Goal: Information Seeking & Learning: Learn about a topic

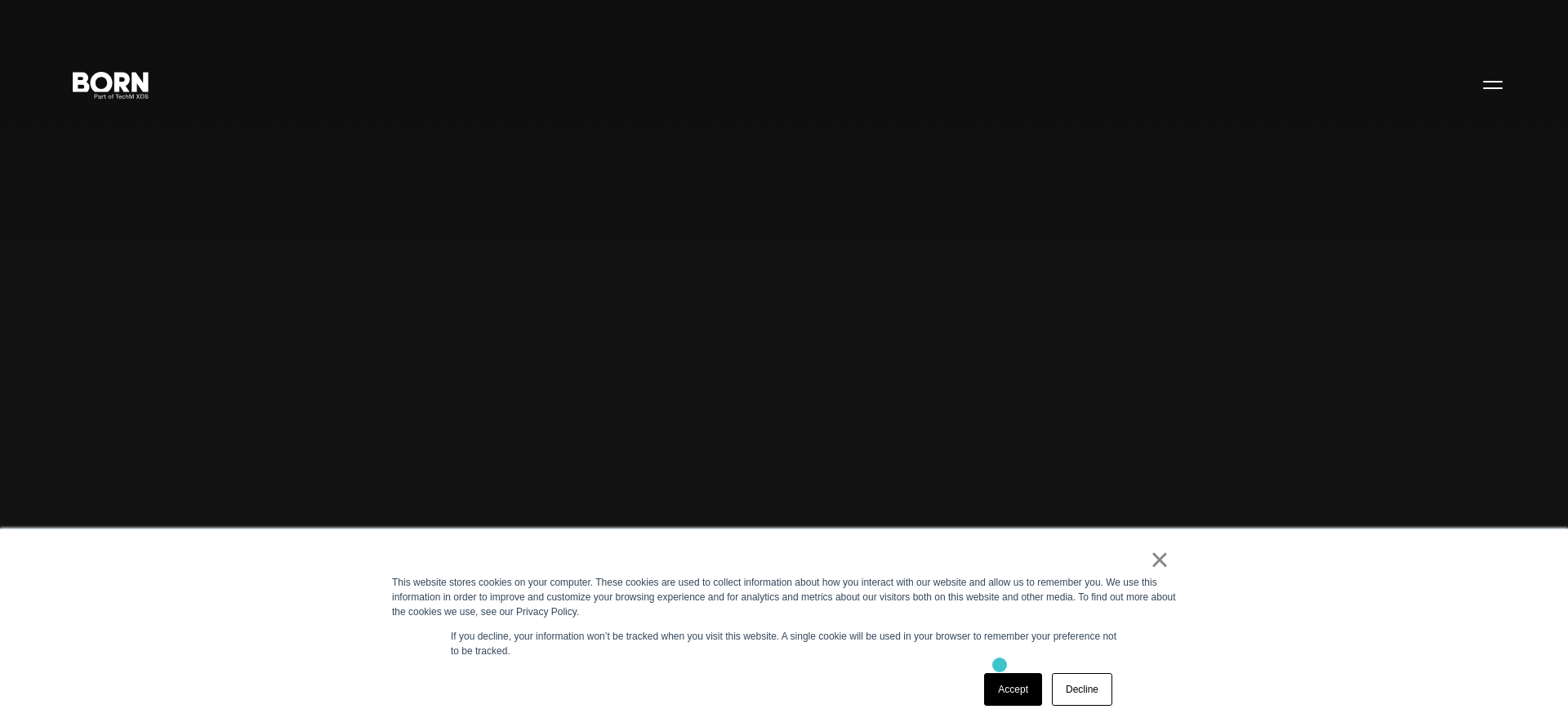
scroll to position [8, 0]
click at [1164, 554] on link "×" at bounding box center [1160, 559] width 19 height 14
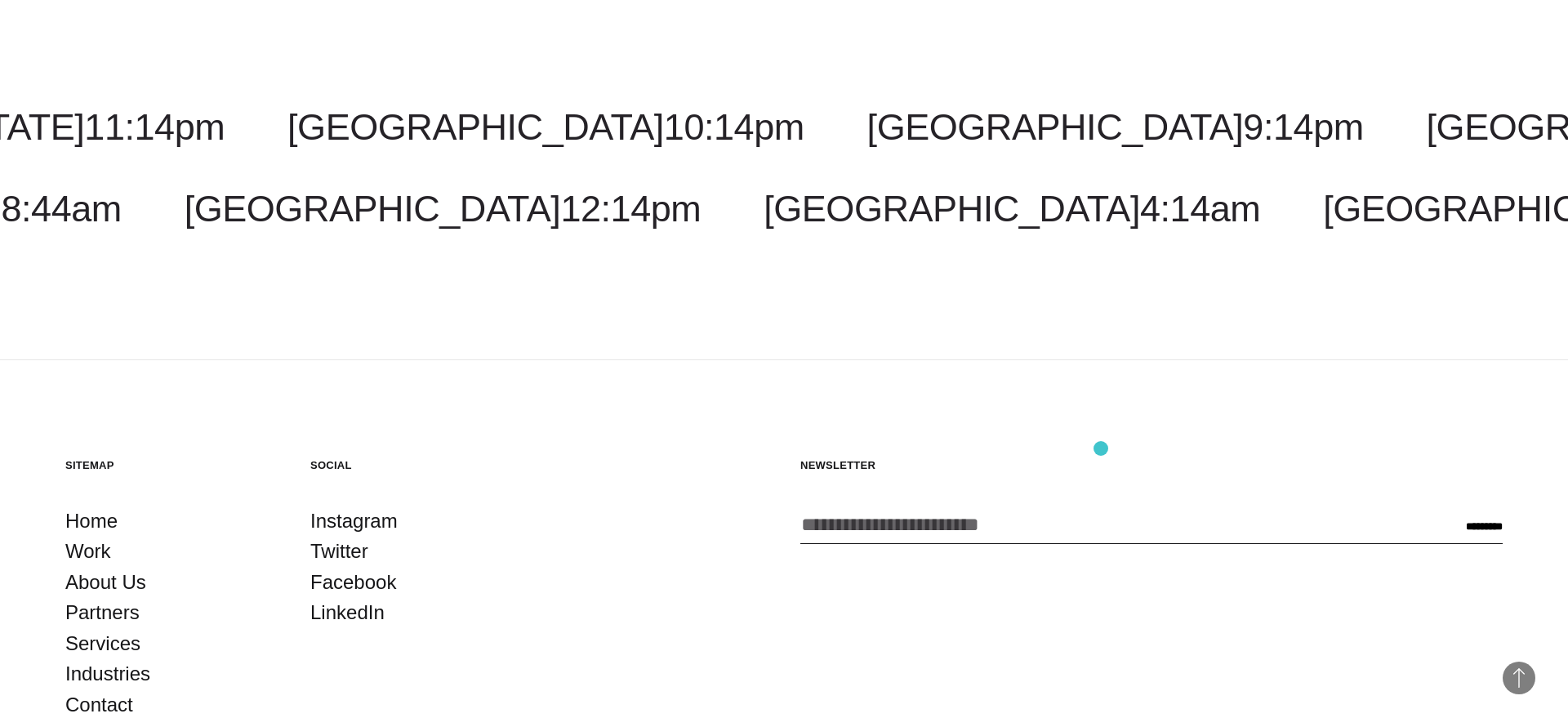
scroll to position [4892, 0]
click at [113, 582] on link "About Us" at bounding box center [106, 581] width 81 height 31
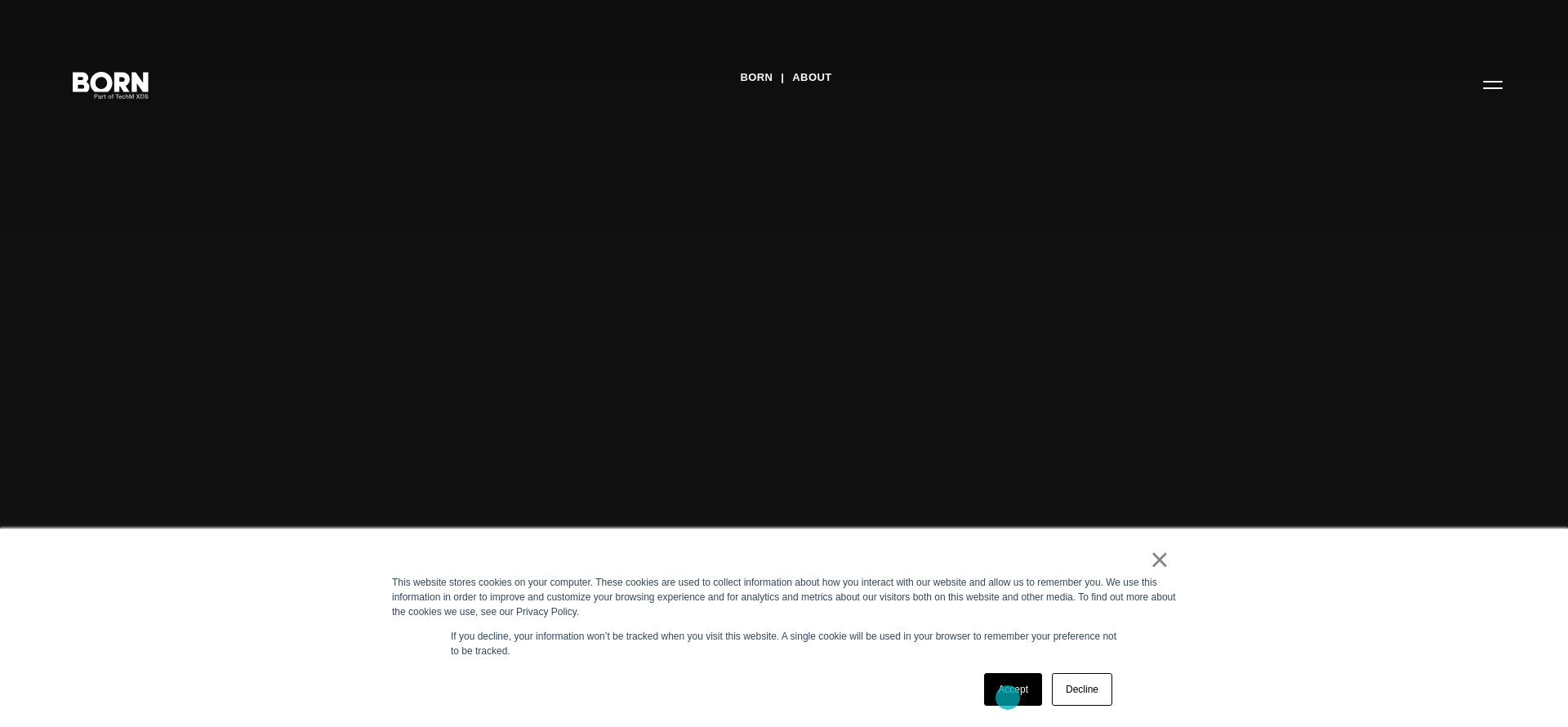
click at [1008, 698] on link "Accept" at bounding box center [1014, 689] width 58 height 33
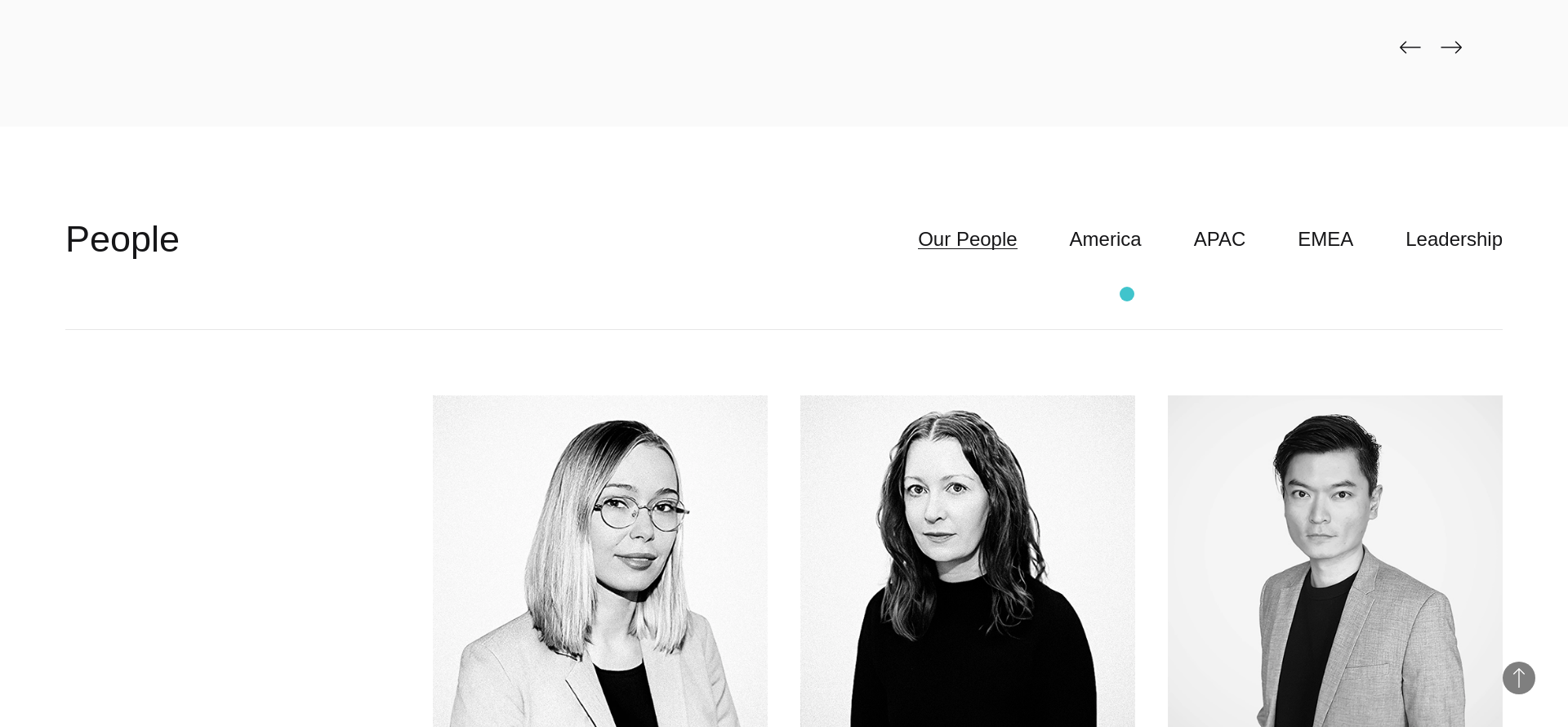
scroll to position [4595, 0]
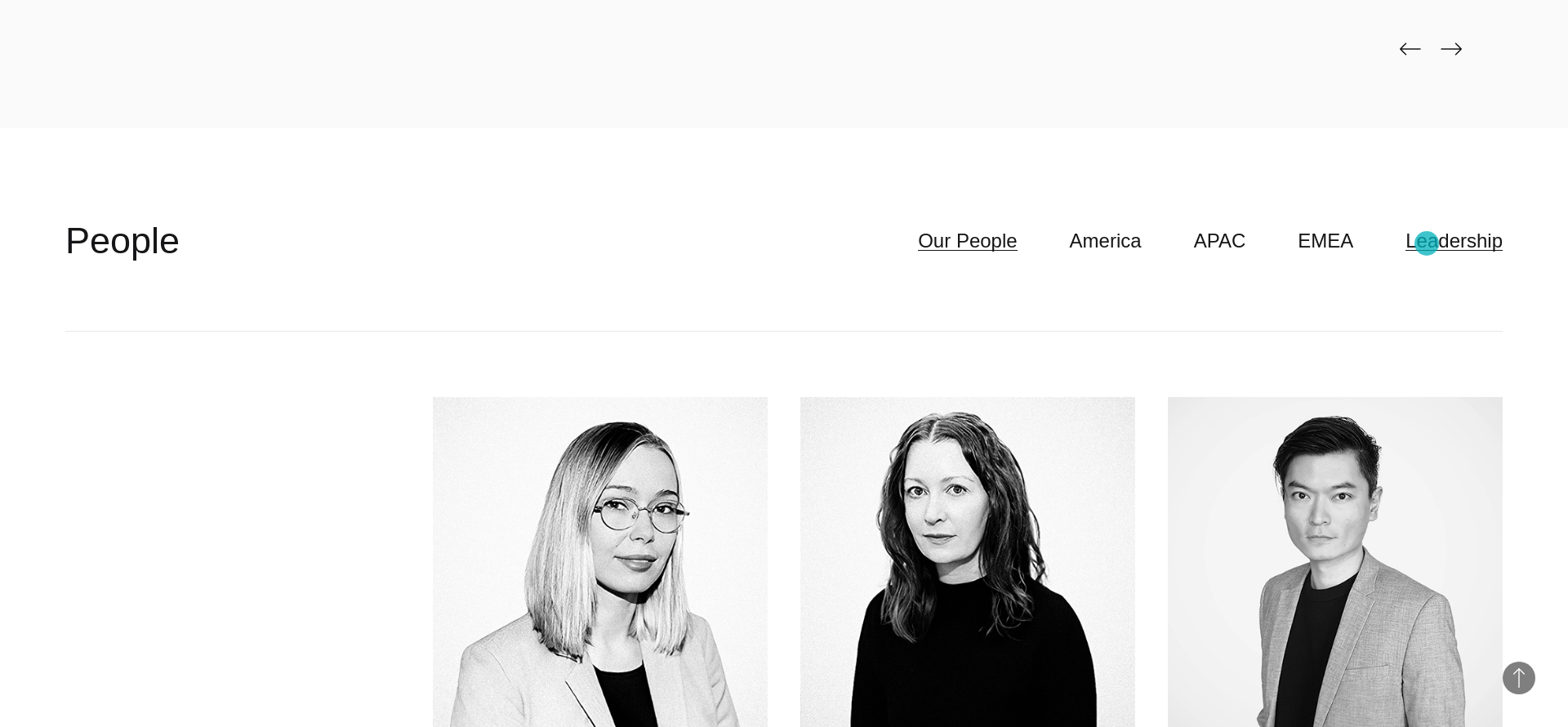
click at [1427, 244] on link "Leadership" at bounding box center [1454, 241] width 97 height 31
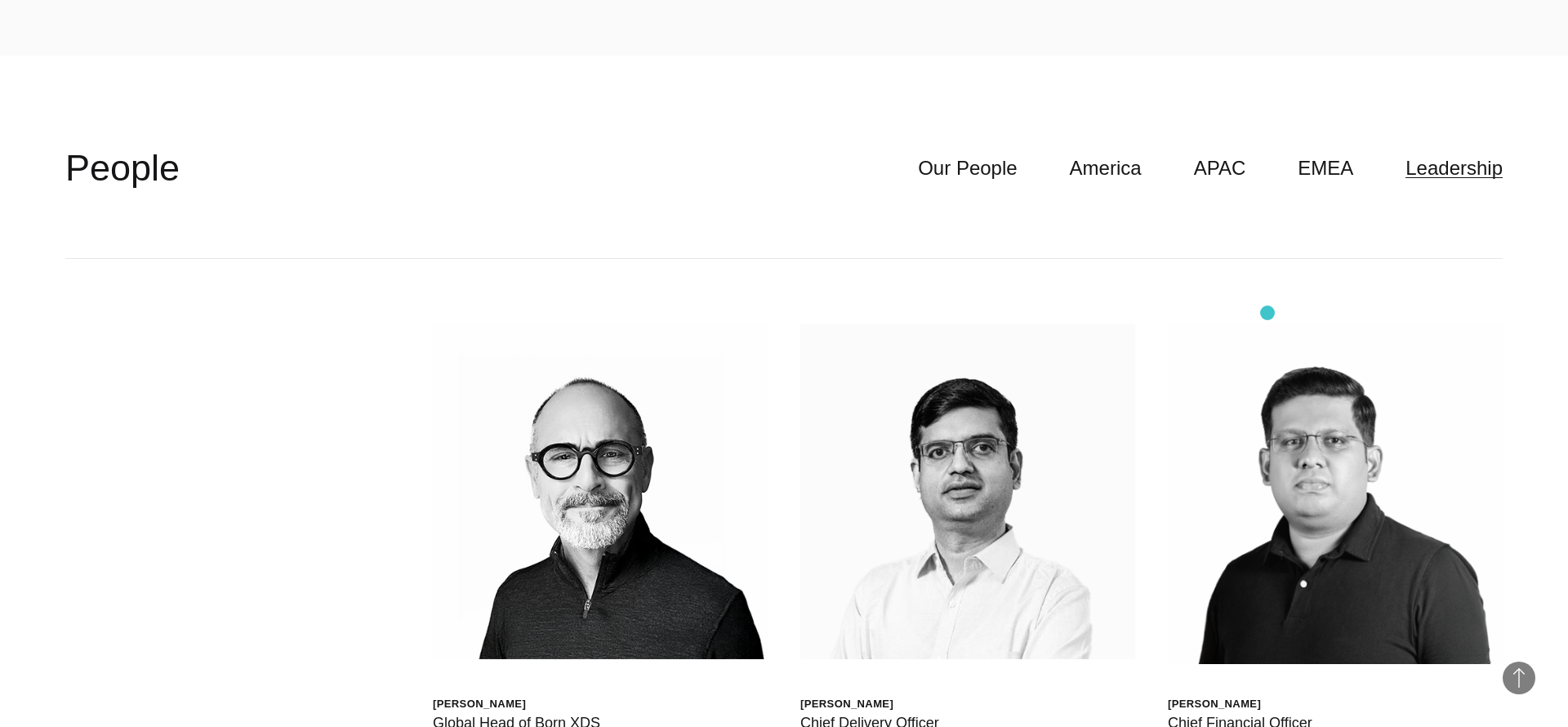
scroll to position [4669, 0]
click at [1112, 164] on link "America" at bounding box center [1106, 168] width 72 height 31
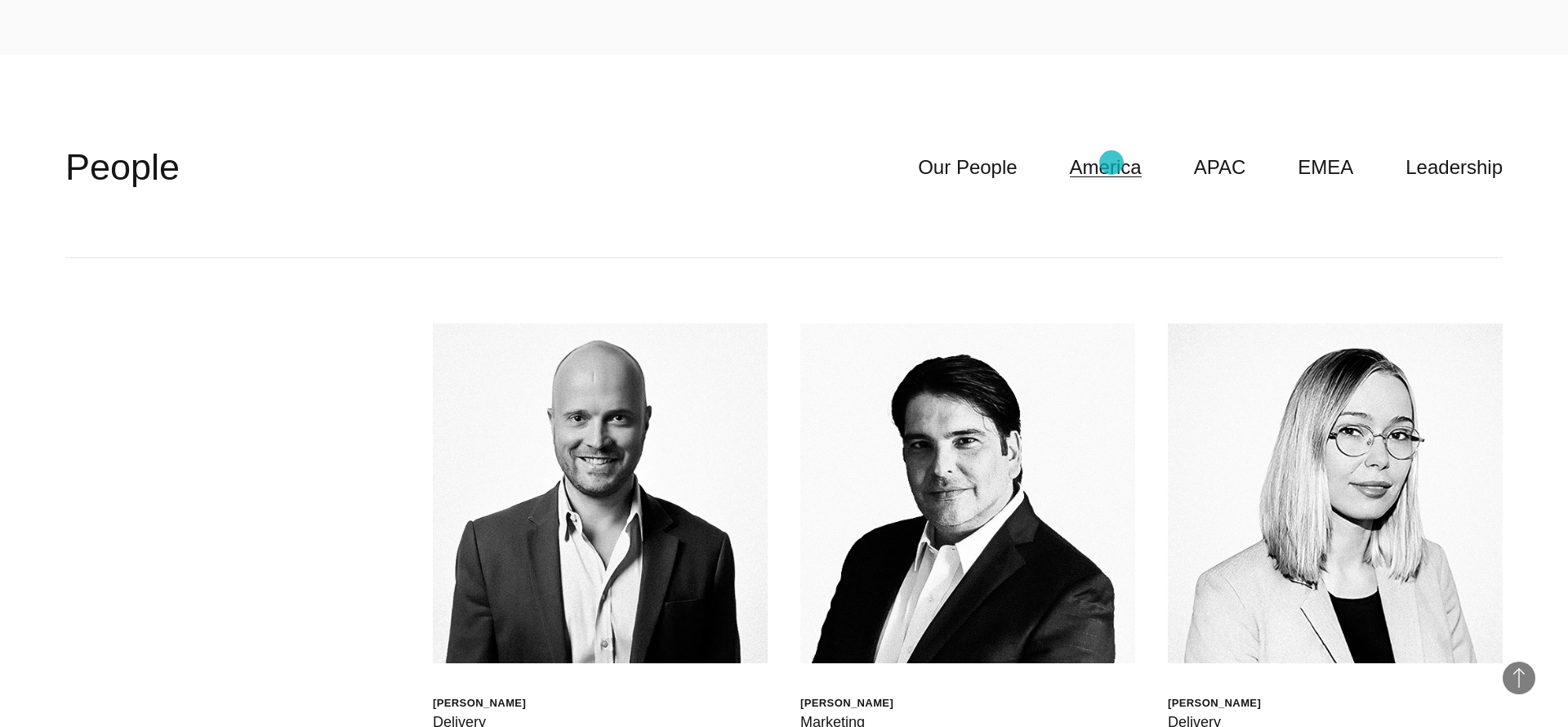
scroll to position [4669, 0]
click at [992, 162] on link "Our People" at bounding box center [967, 167] width 99 height 31
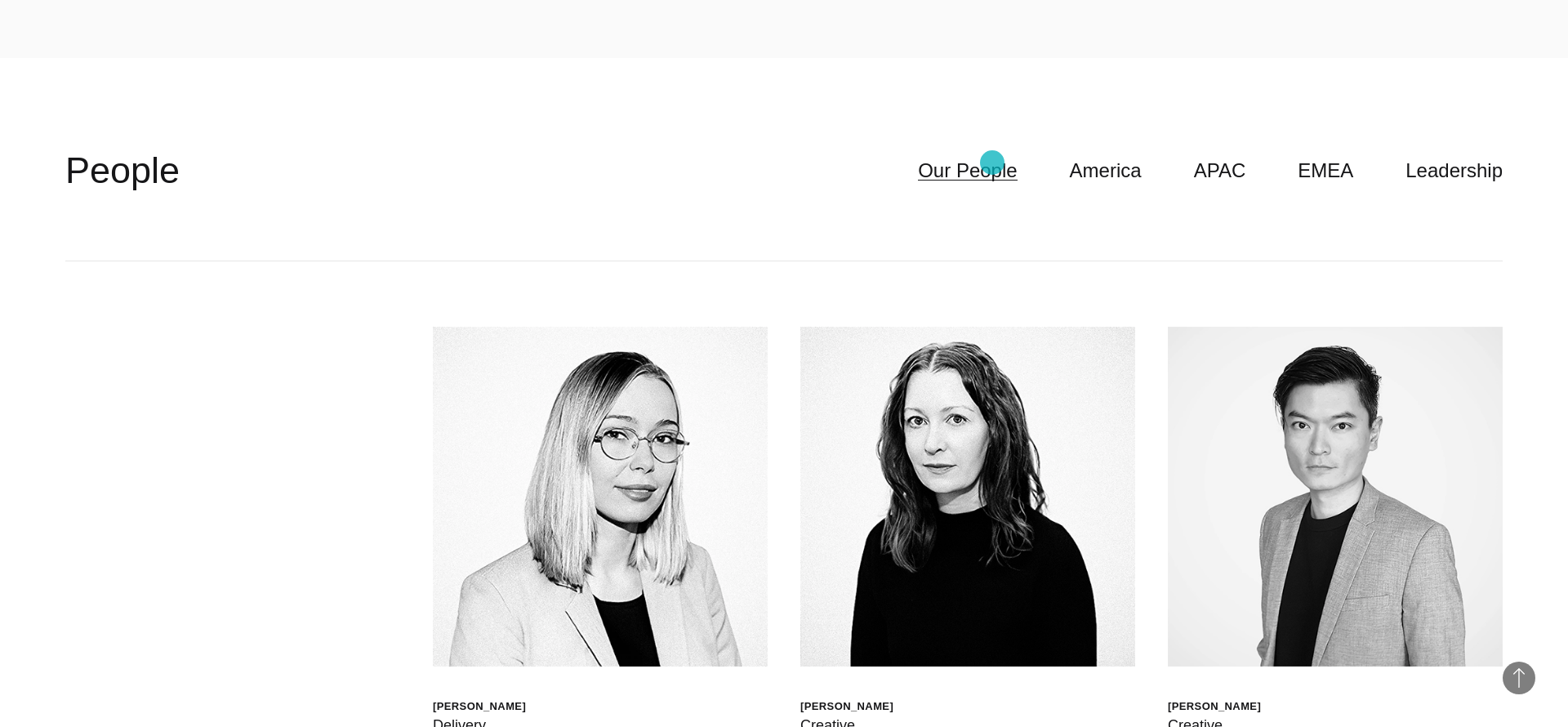
scroll to position [4663, 0]
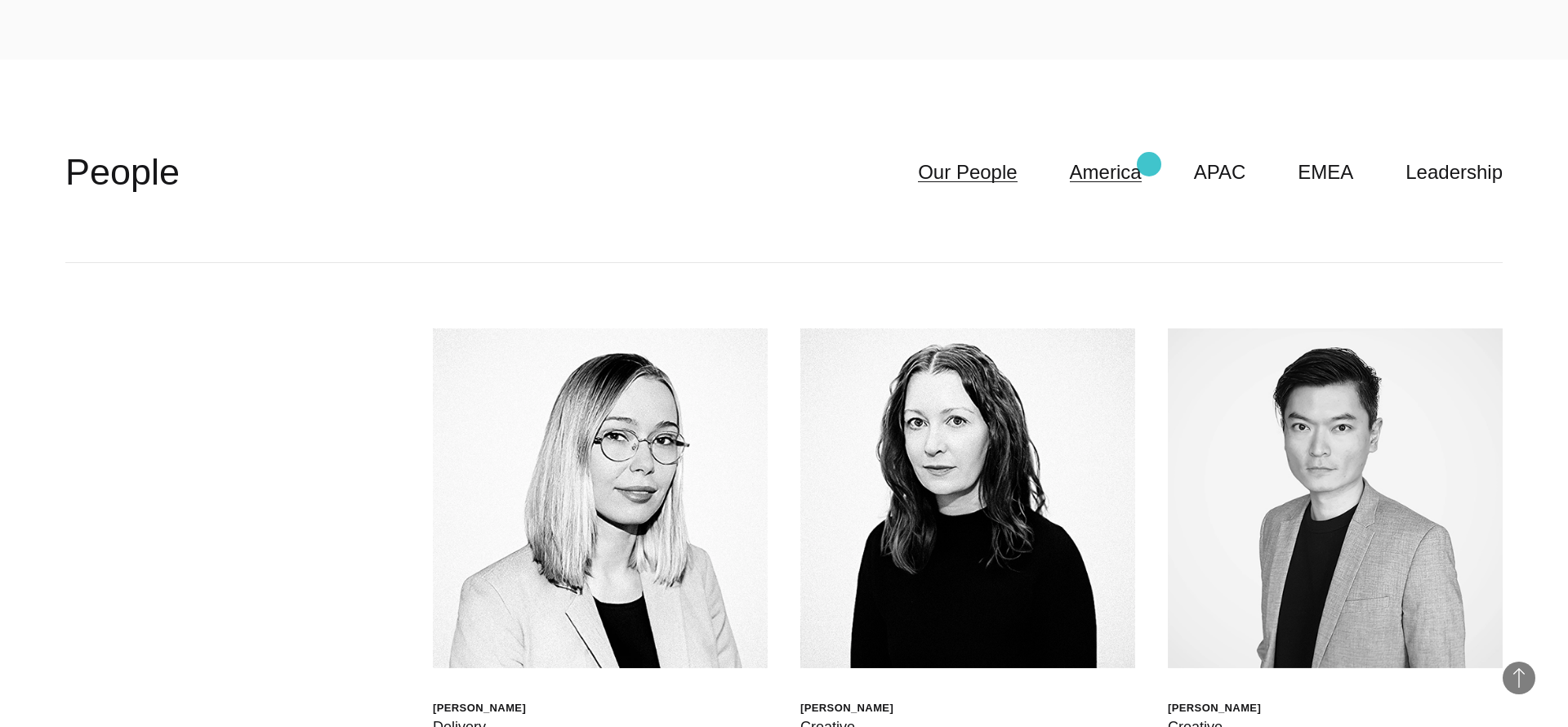
click at [1142, 165] on link "America" at bounding box center [1106, 172] width 72 height 31
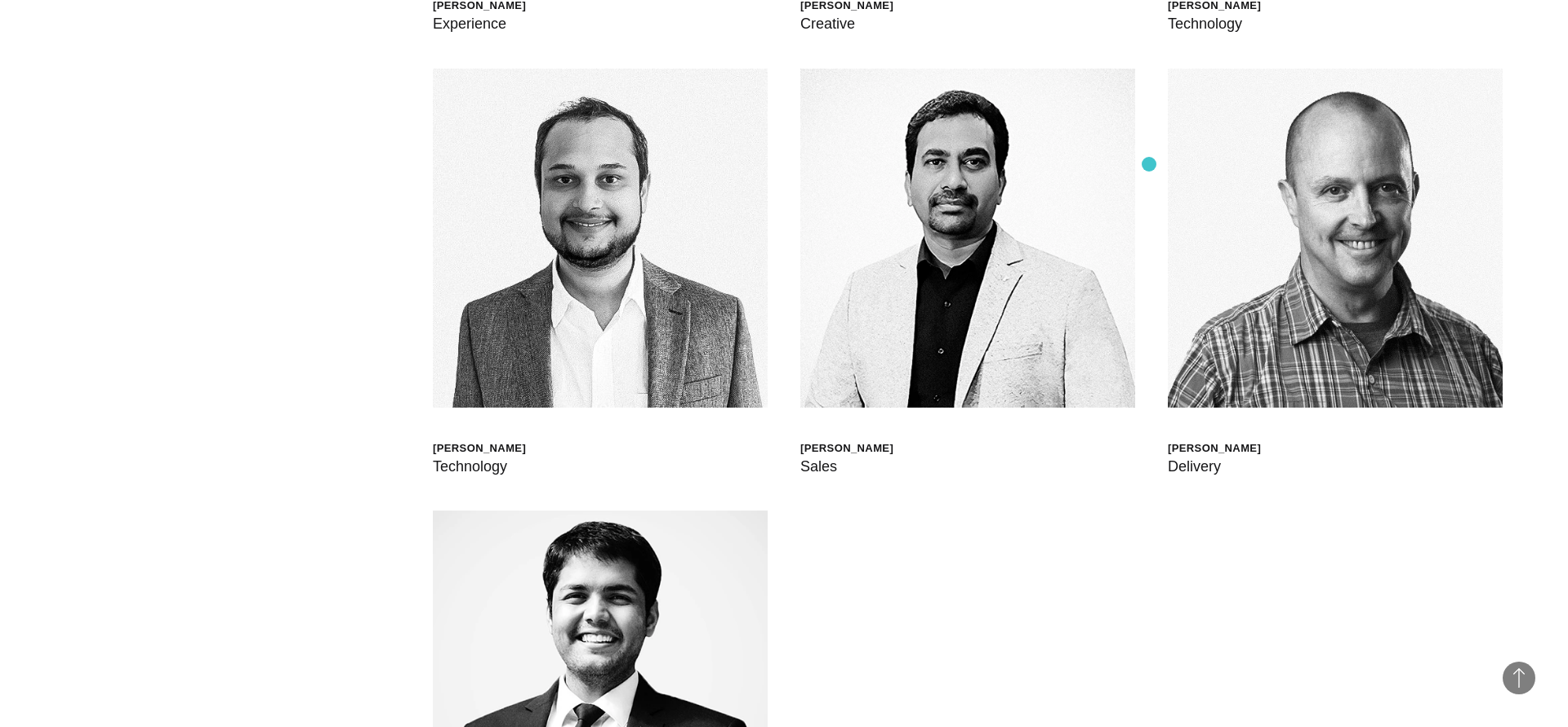
scroll to position [5630, 0]
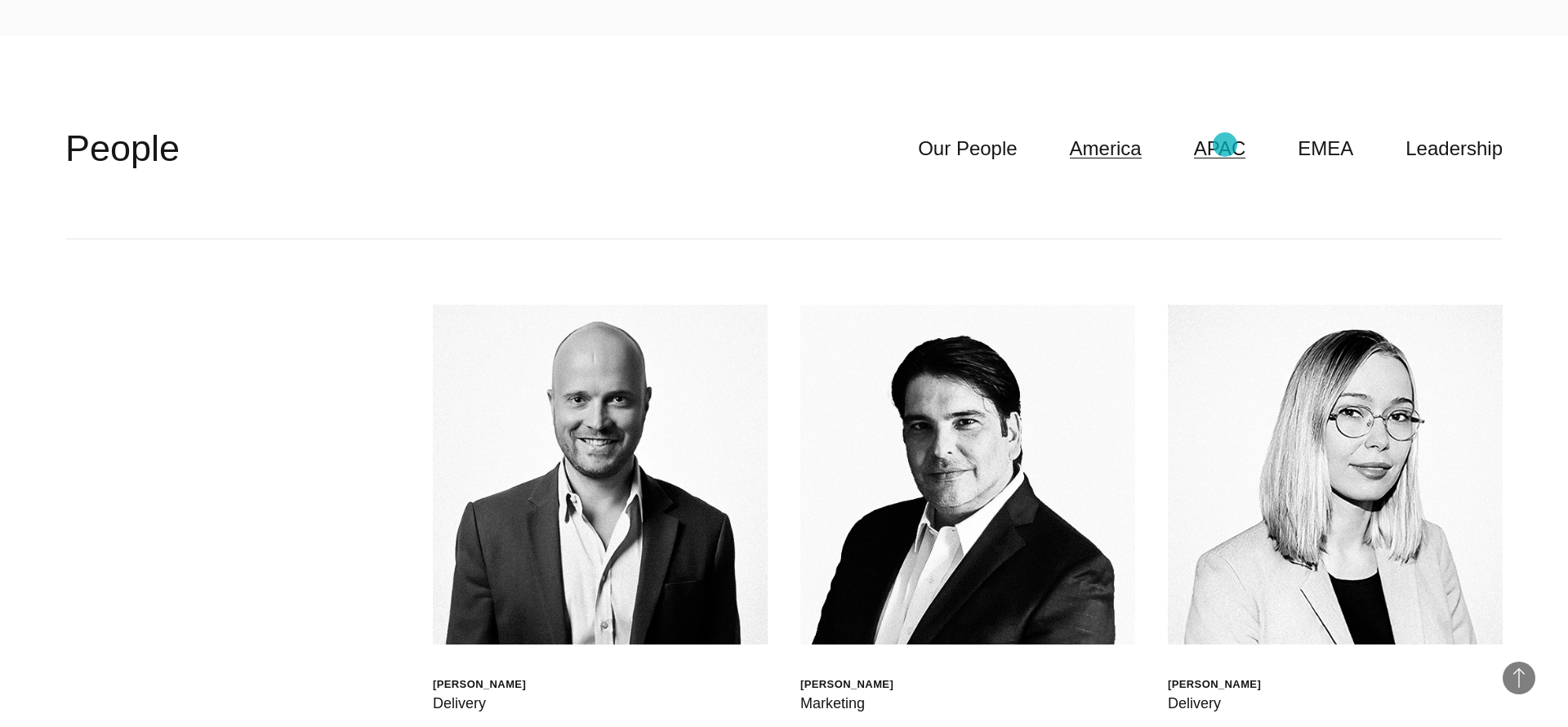
click at [1225, 144] on link "APAC" at bounding box center [1221, 148] width 52 height 31
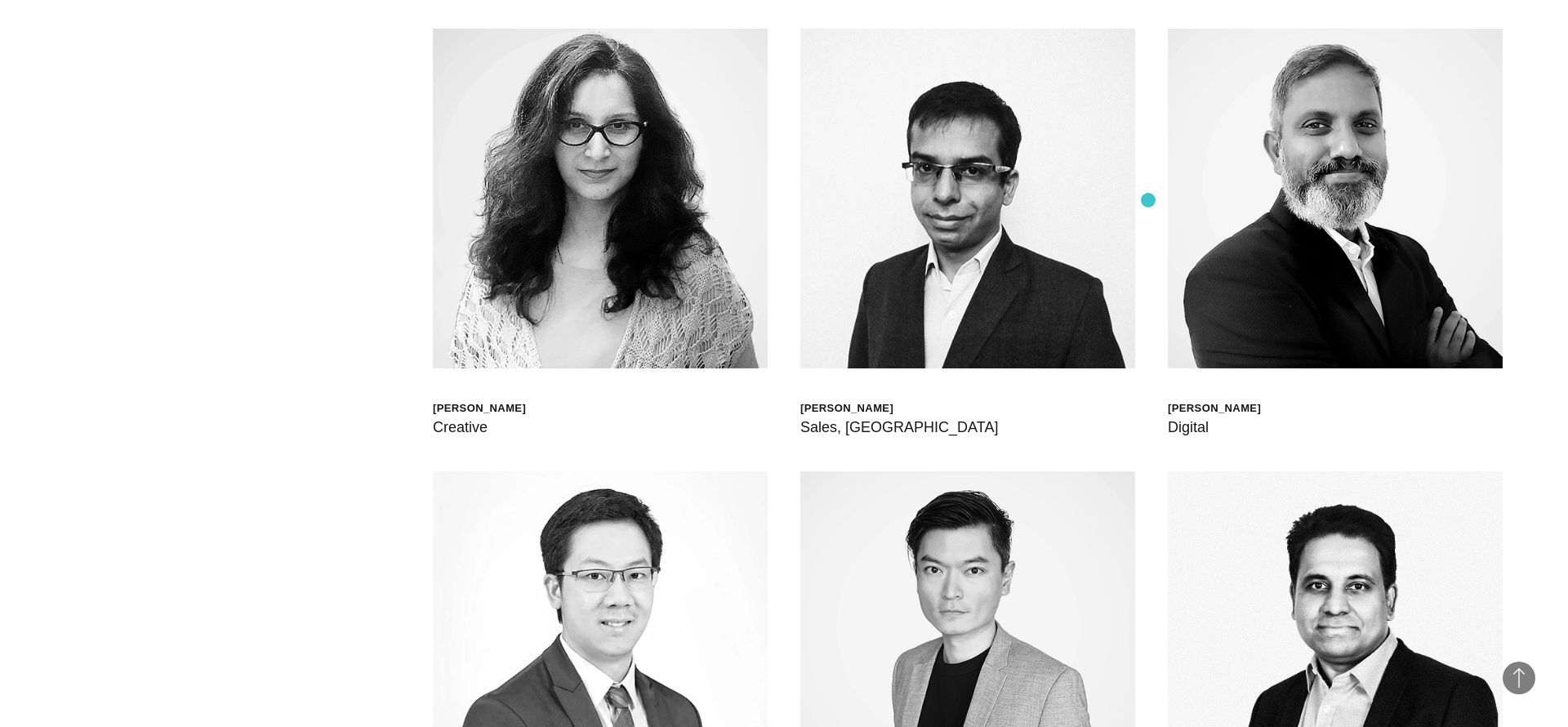
scroll to position [4807, 0]
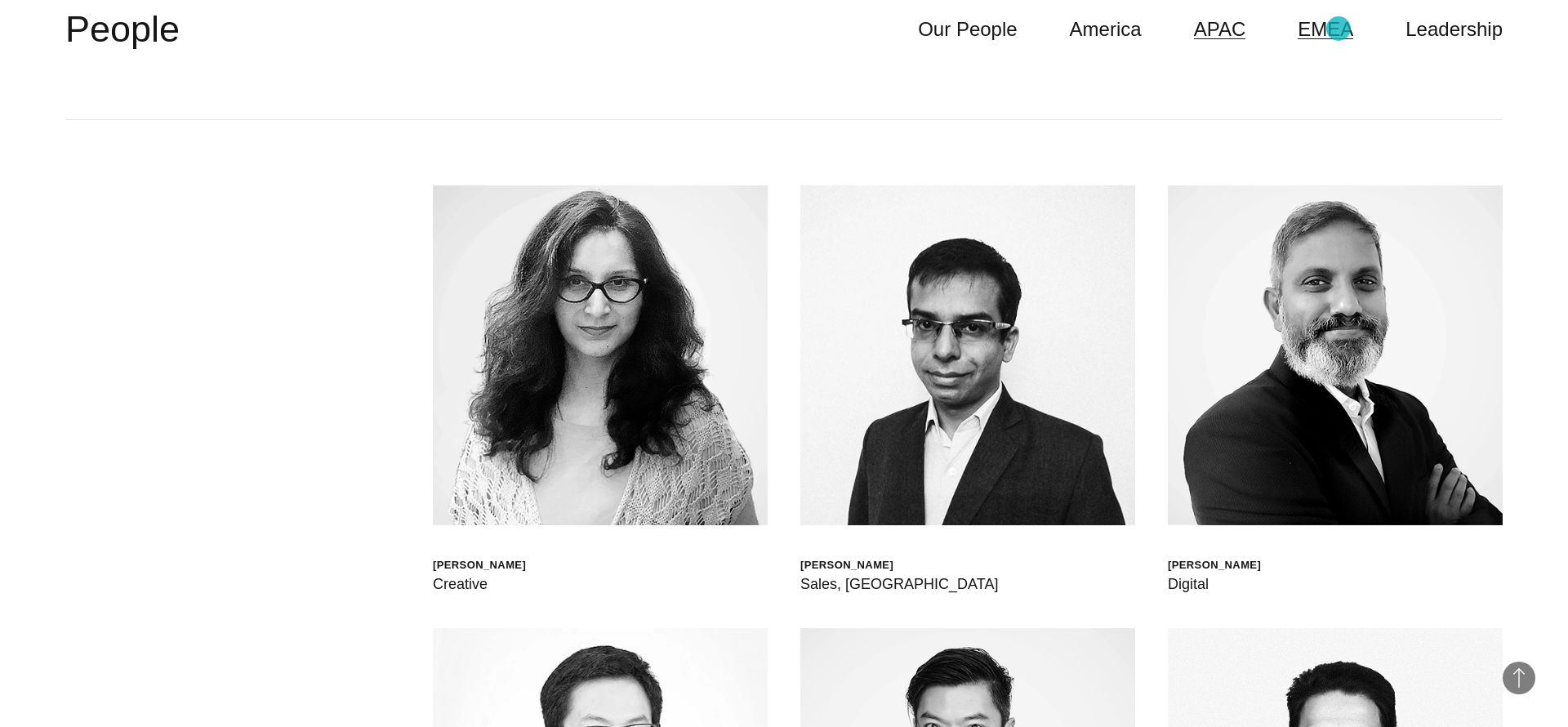
click at [1339, 29] on link "EMEA" at bounding box center [1326, 29] width 56 height 31
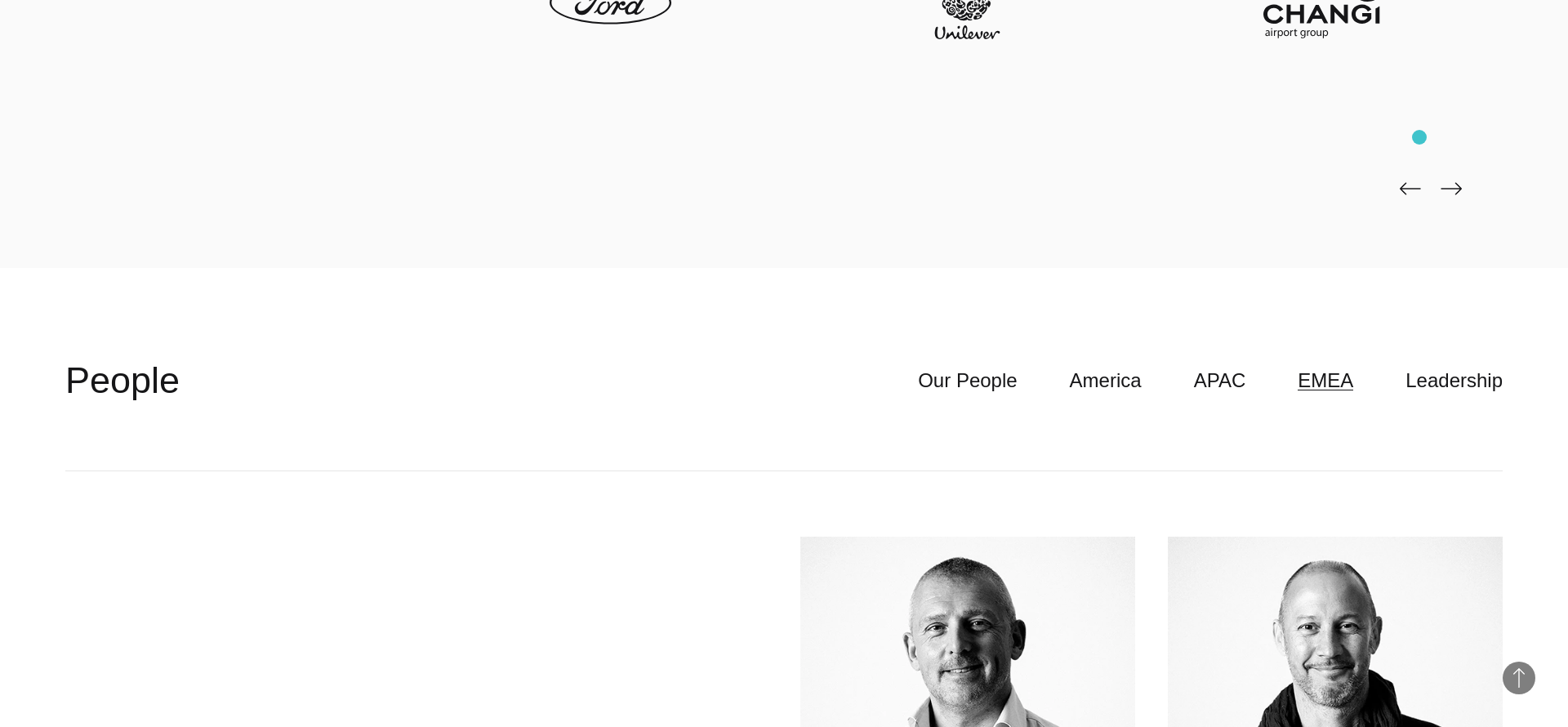
scroll to position [4453, 0]
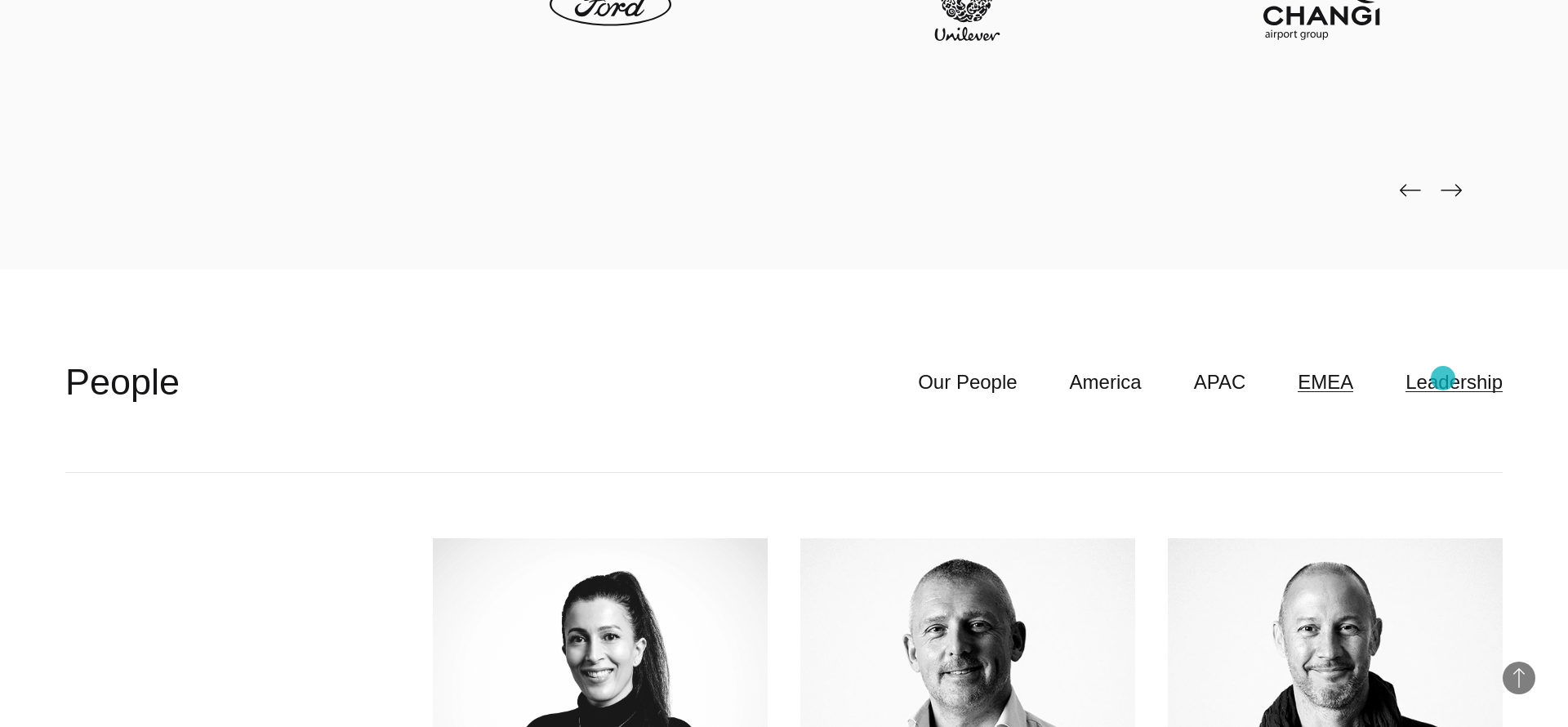
click at [1444, 378] on link "Leadership" at bounding box center [1454, 382] width 97 height 31
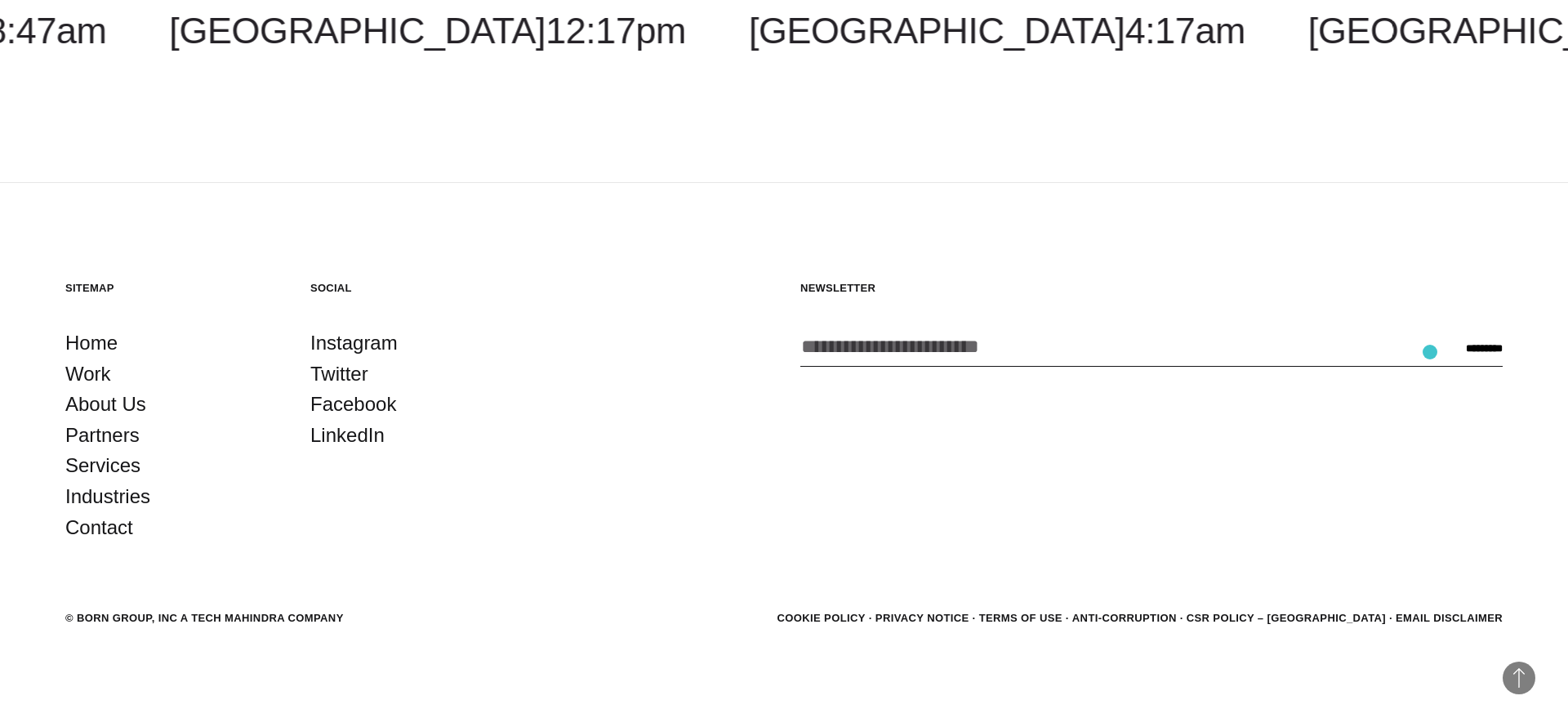
scroll to position [4878, 0]
